Goal: Transaction & Acquisition: Obtain resource

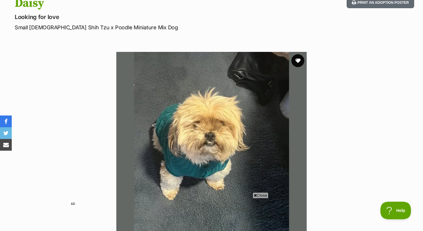
click at [299, 61] on button "favourite" at bounding box center [297, 60] width 13 height 13
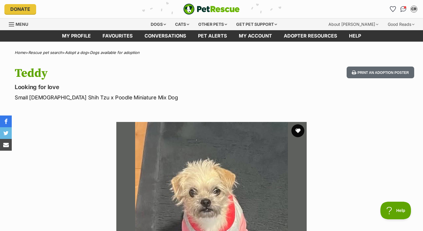
click at [300, 132] on button "favourite" at bounding box center [297, 130] width 13 height 13
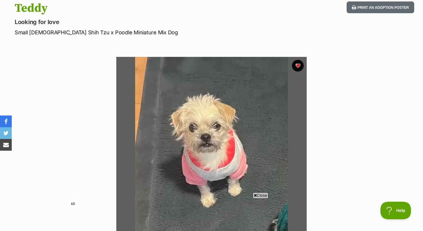
scroll to position [65, 0]
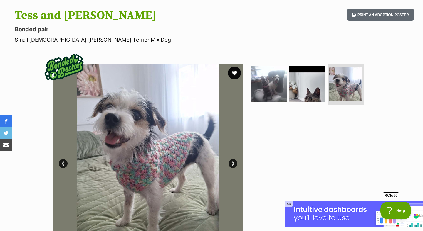
click at [234, 78] on button "favourite" at bounding box center [234, 73] width 13 height 13
